Goal: Task Accomplishment & Management: Use online tool/utility

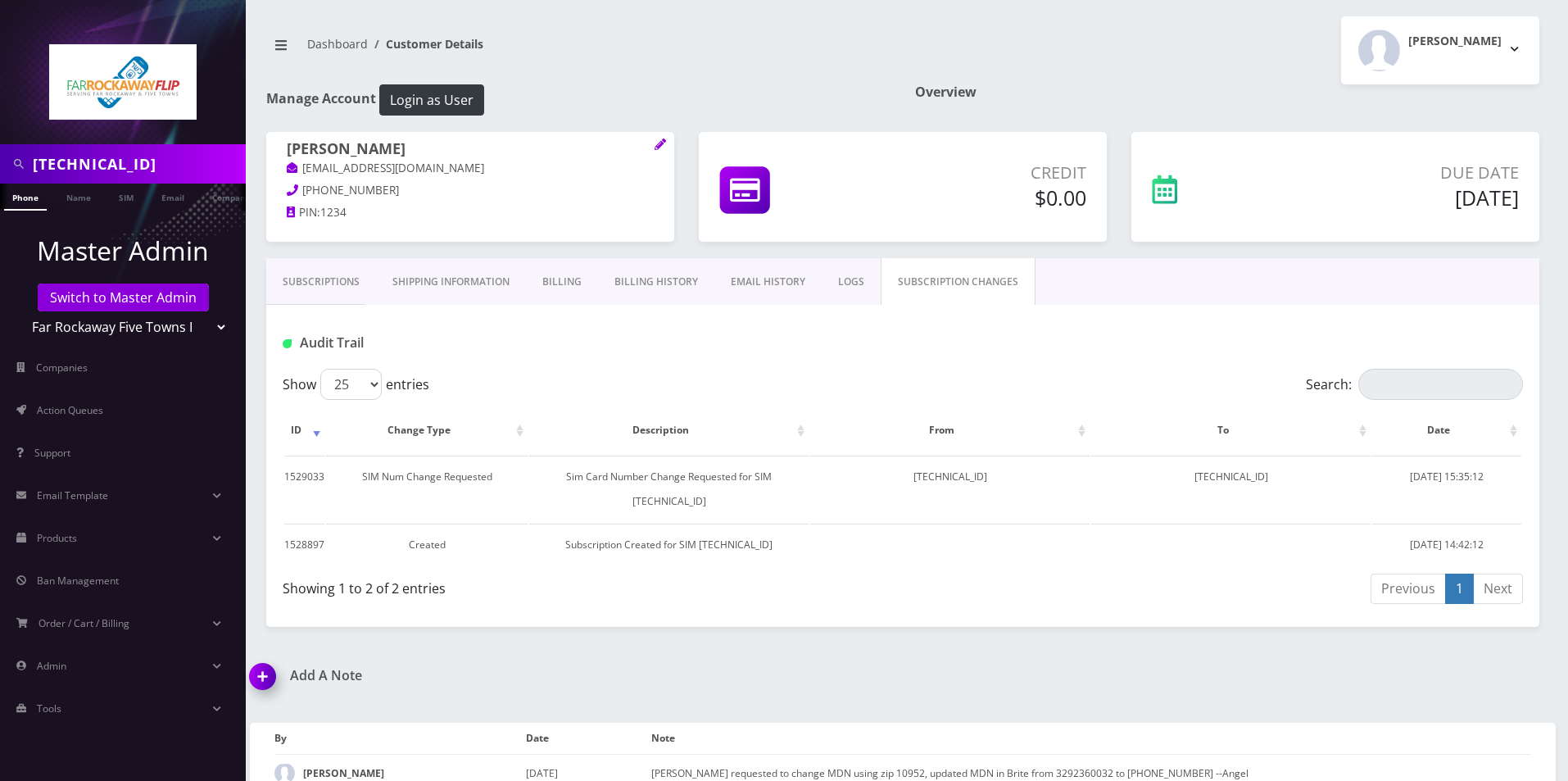
click at [68, 330] on select "Teltik Production My Link Mobile VennMobile Unlimited Advanced LTE [PERSON_NAME…" at bounding box center [123, 326] width 209 height 31
select select "15"
click at [19, 311] on select "Teltik Production My Link Mobile VennMobile Unlimited Advanced LTE [PERSON_NAME…" at bounding box center [123, 326] width 209 height 31
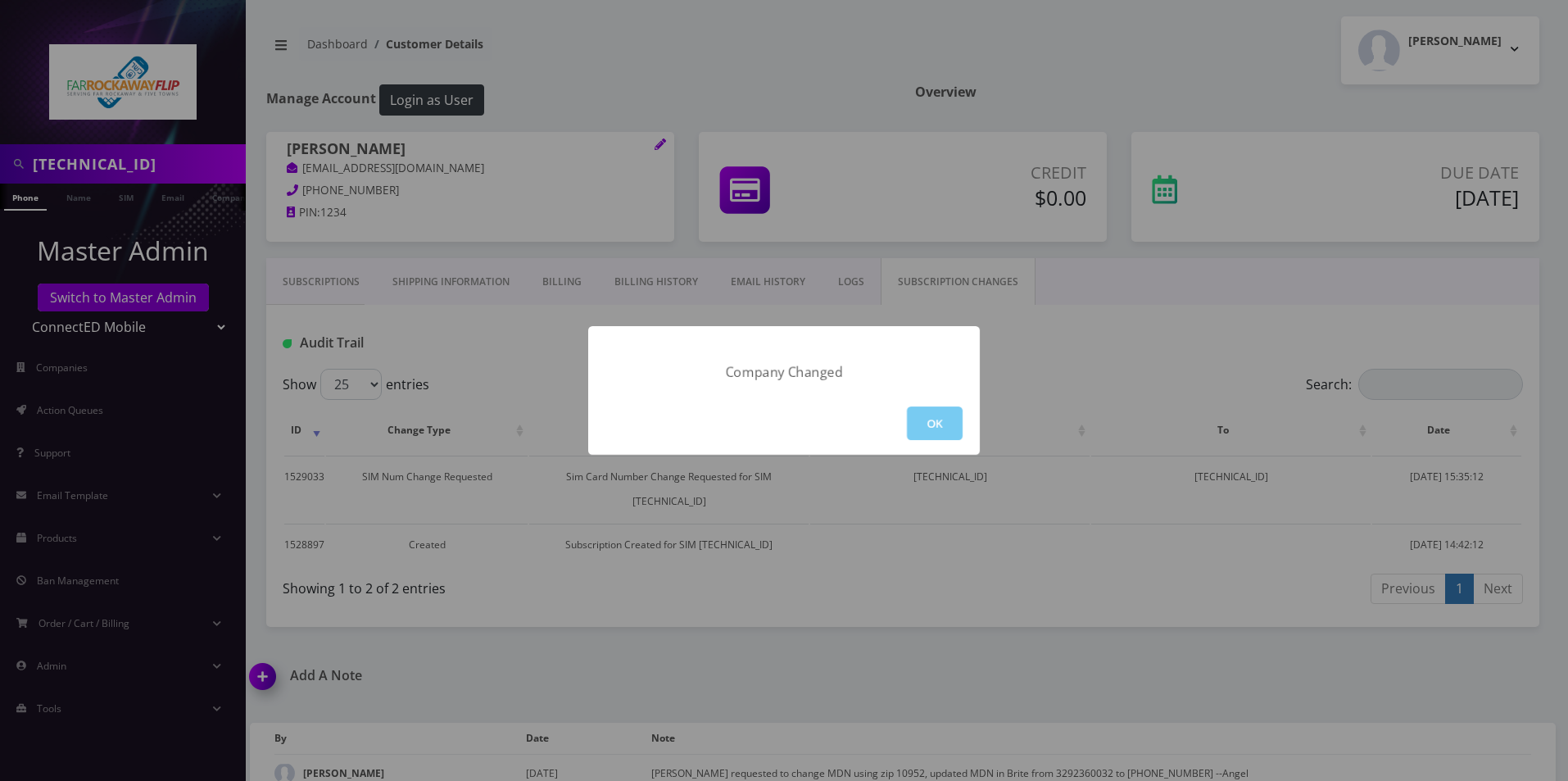
click at [940, 430] on button "OK" at bounding box center [935, 424] width 55 height 34
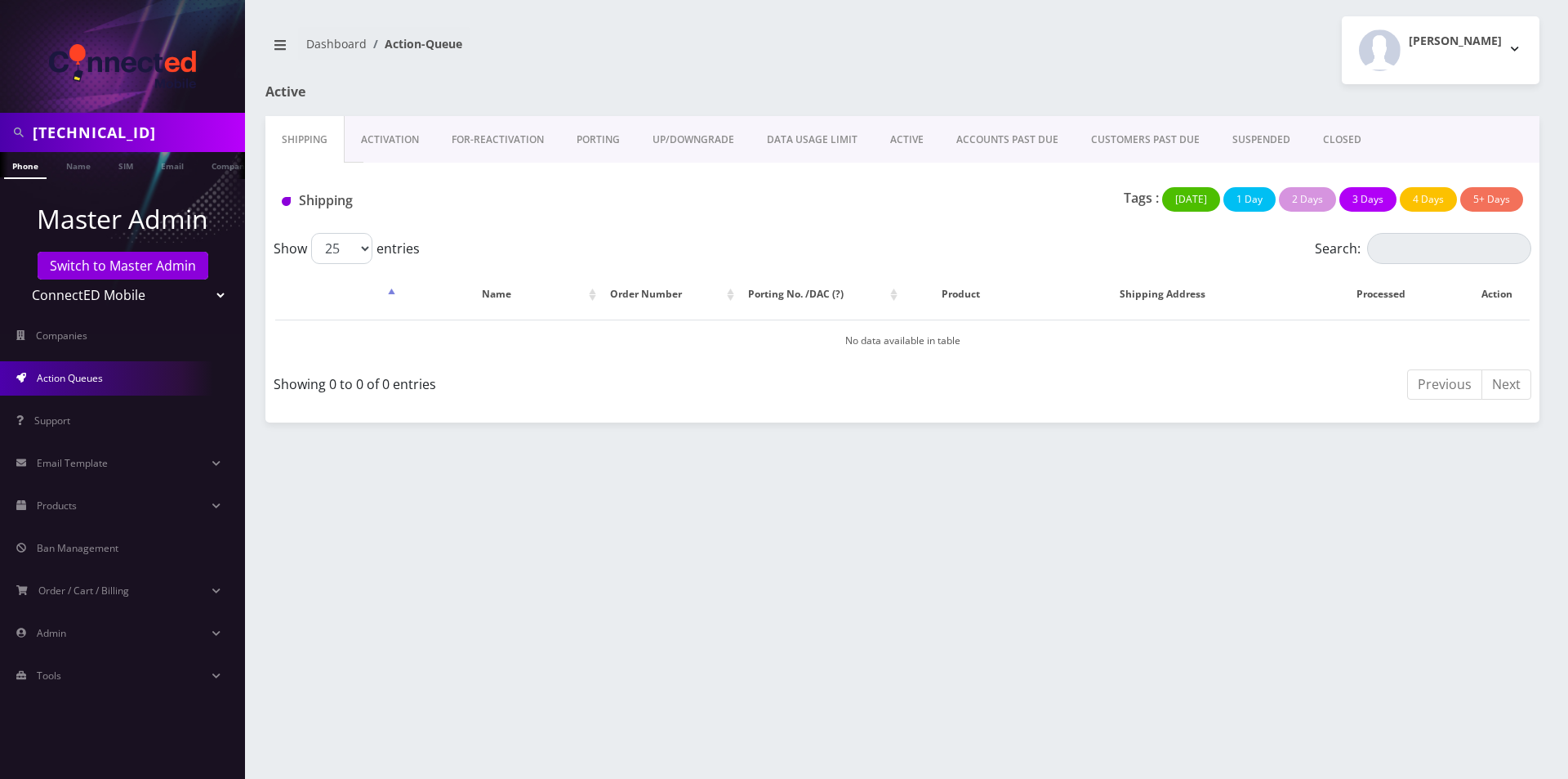
click at [383, 143] on link "Activation" at bounding box center [390, 139] width 91 height 47
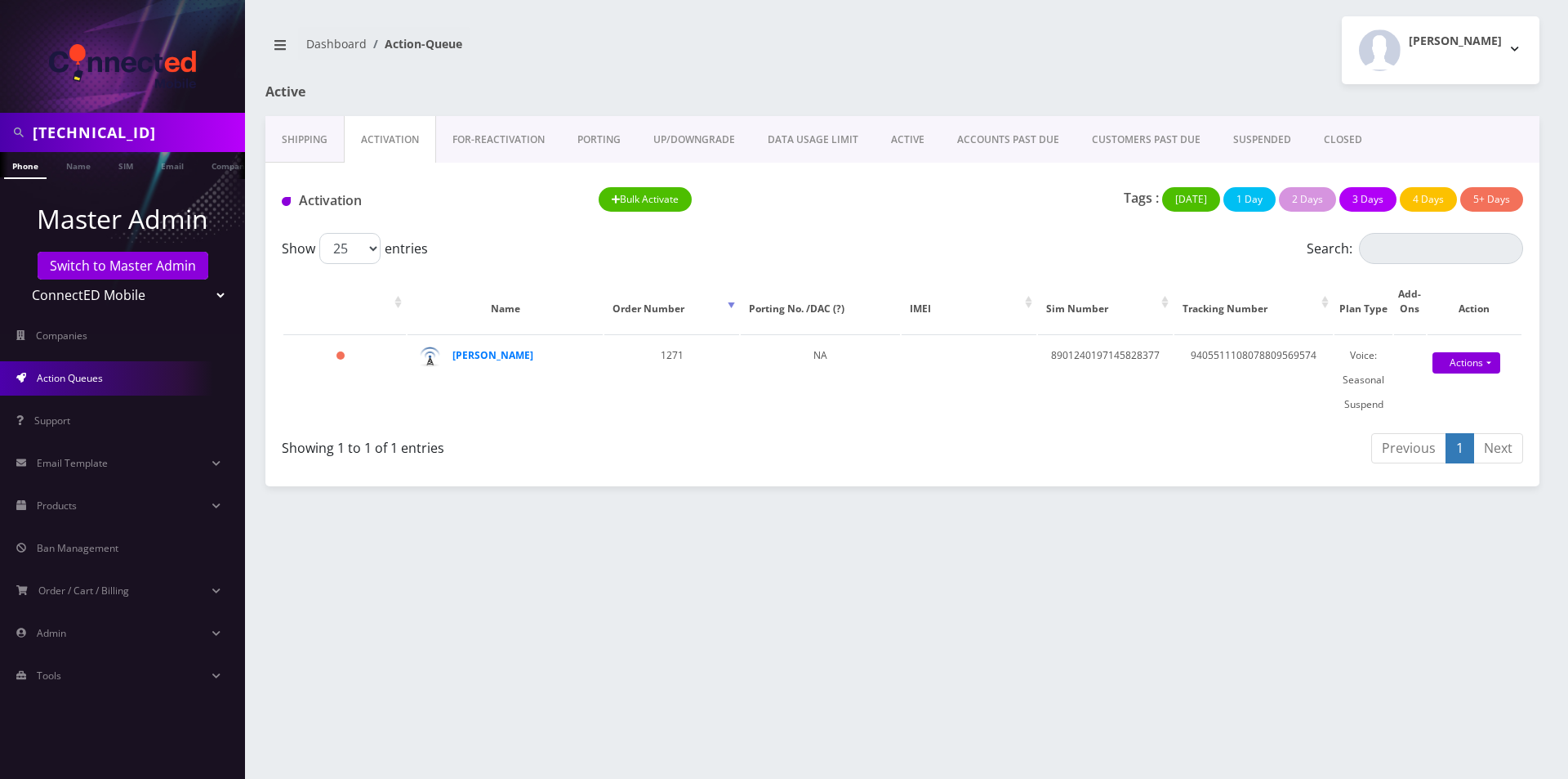
click at [896, 136] on link "ACTIVE" at bounding box center [908, 139] width 66 height 47
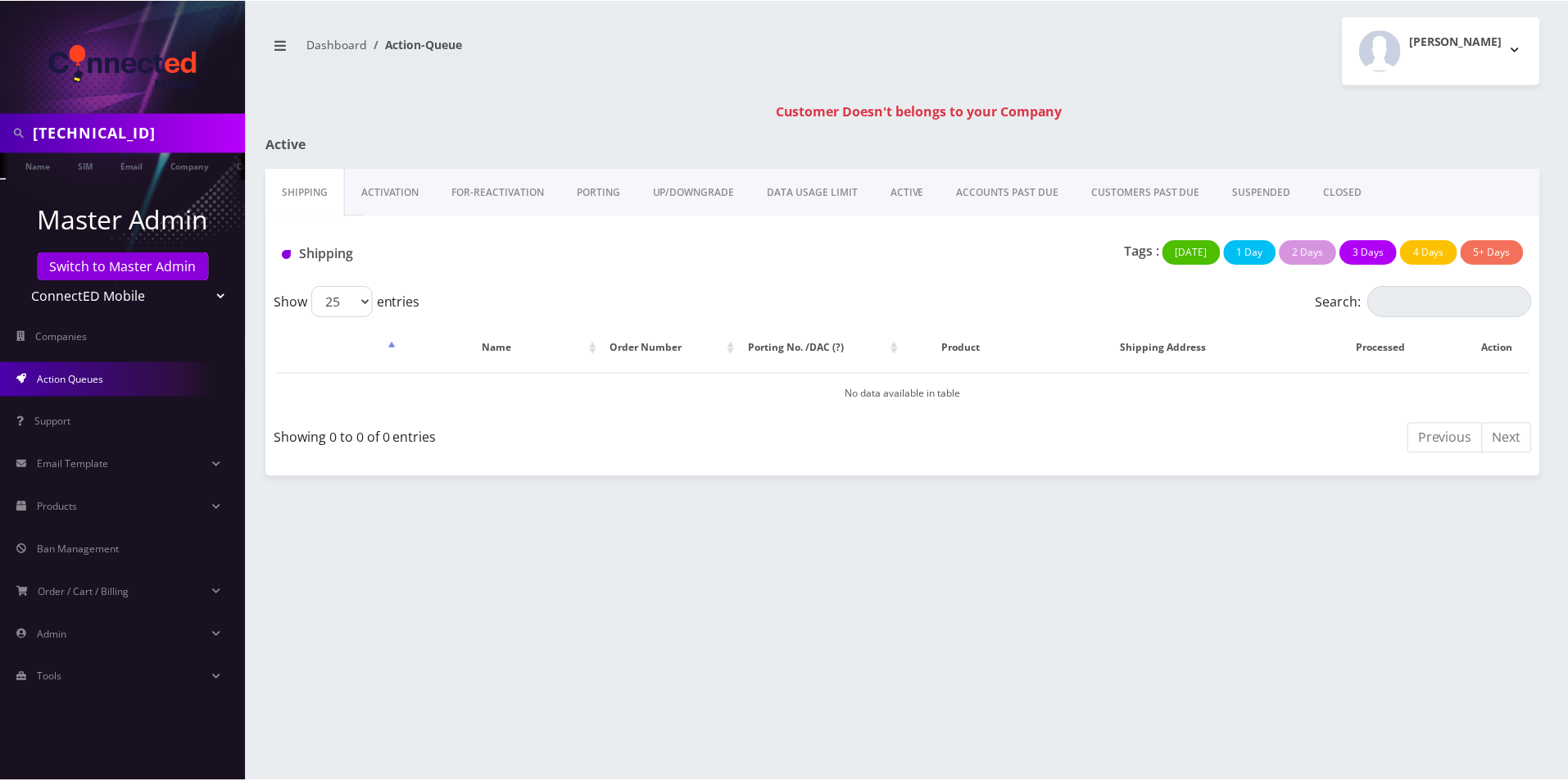
scroll to position [0, 41]
click at [404, 192] on link "Activation" at bounding box center [391, 192] width 91 height 47
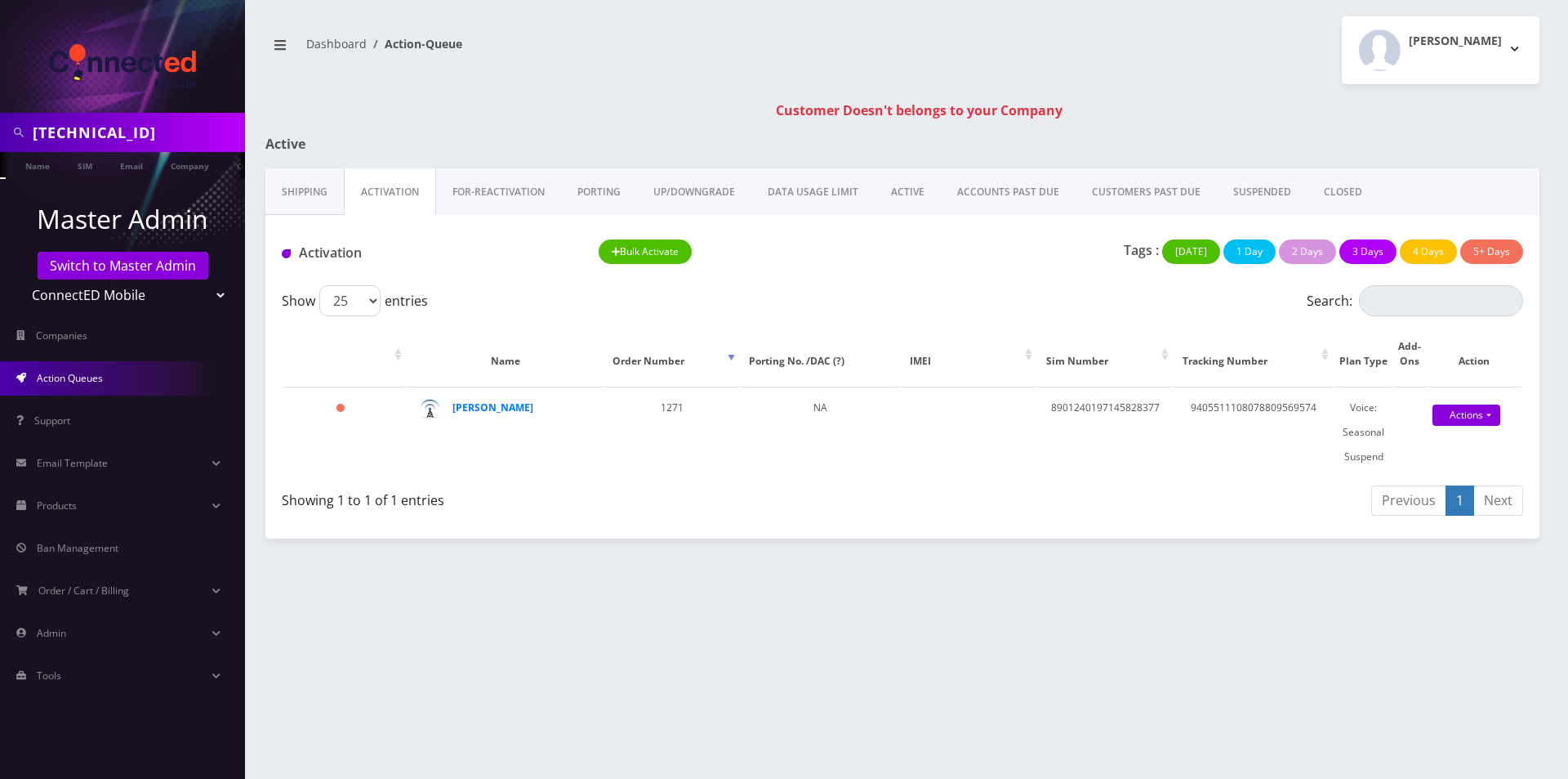
click at [915, 195] on link "ACTIVE" at bounding box center [908, 192] width 66 height 47
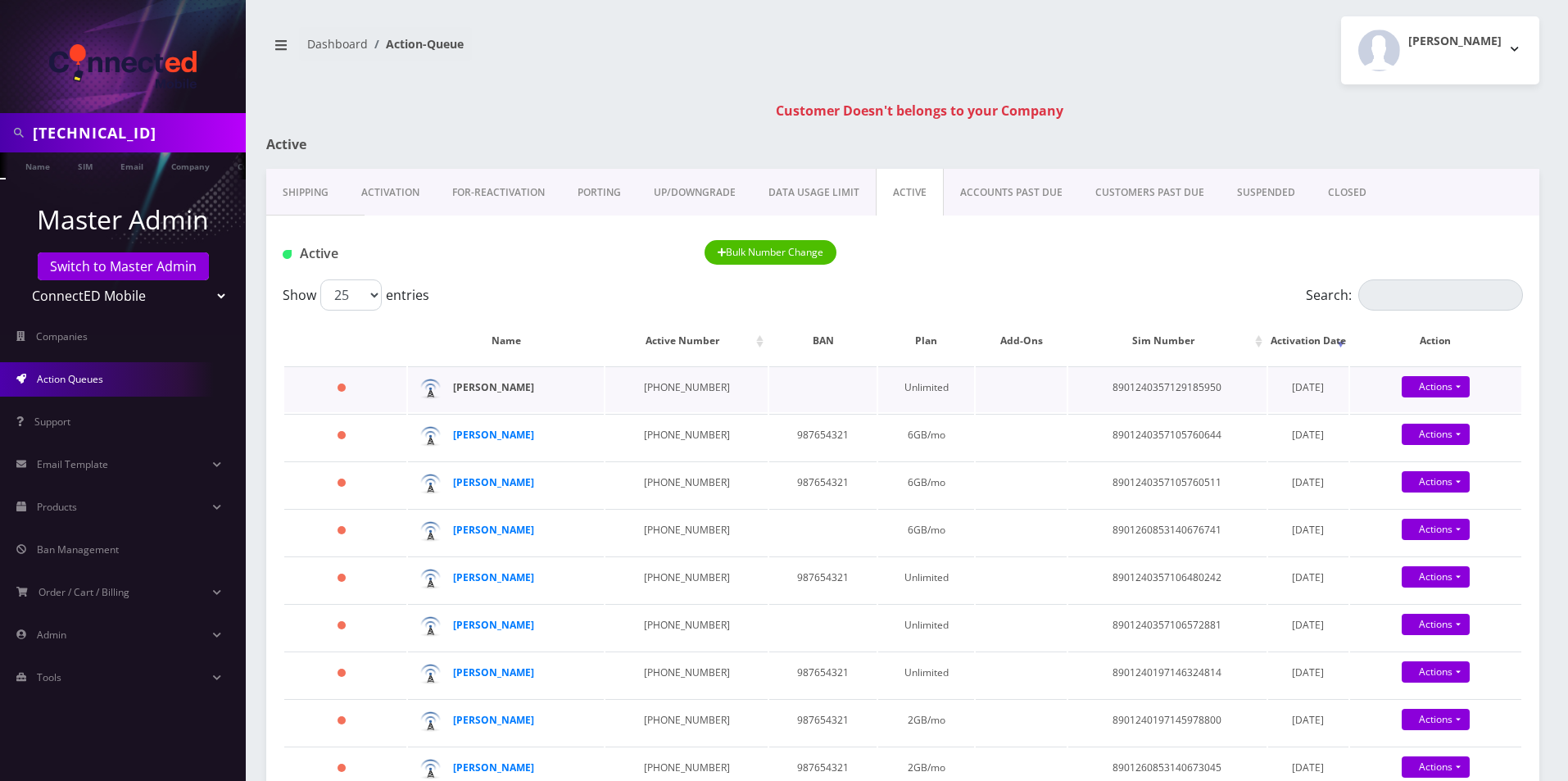
click at [497, 390] on strong "Hanna Jafferjee" at bounding box center [493, 387] width 81 height 14
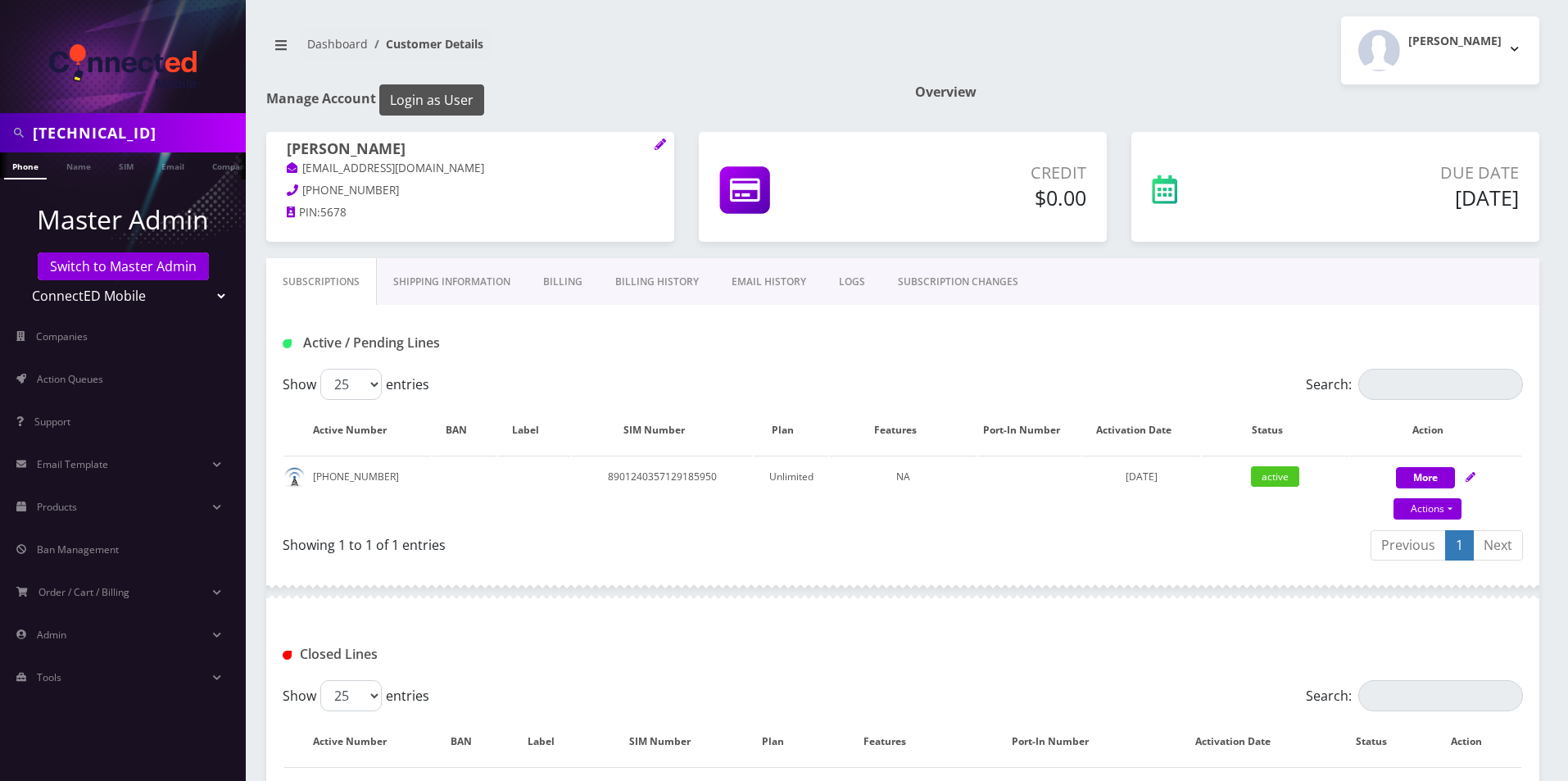
click at [440, 93] on button "Login as User" at bounding box center [431, 99] width 105 height 31
